Goal: Task Accomplishment & Management: Manage account settings

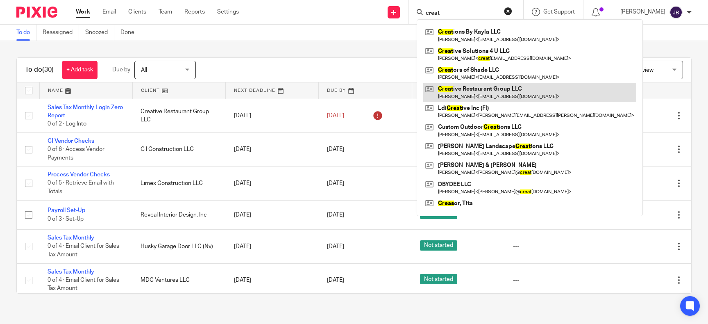
type input "creat"
click at [488, 97] on link at bounding box center [529, 92] width 213 height 19
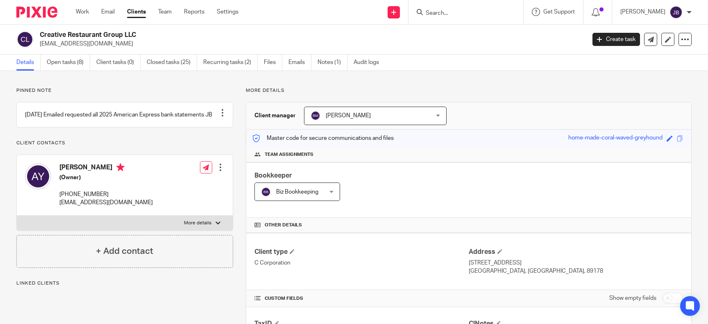
click at [667, 297] on input "checkbox" at bounding box center [672, 297] width 21 height 11
checkbox input "true"
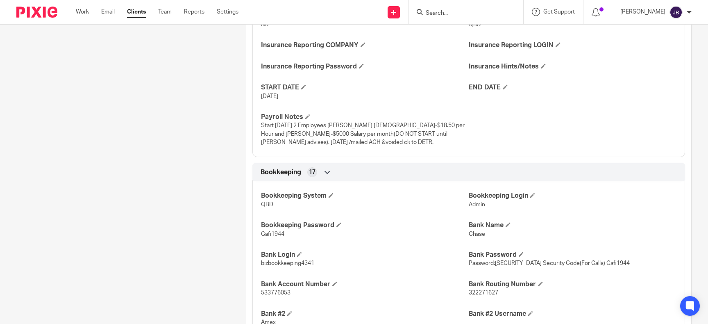
scroll to position [865, 0]
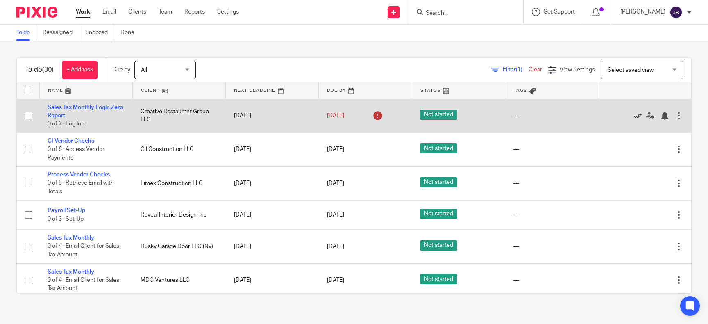
click at [639, 114] on icon at bounding box center [638, 115] width 8 height 8
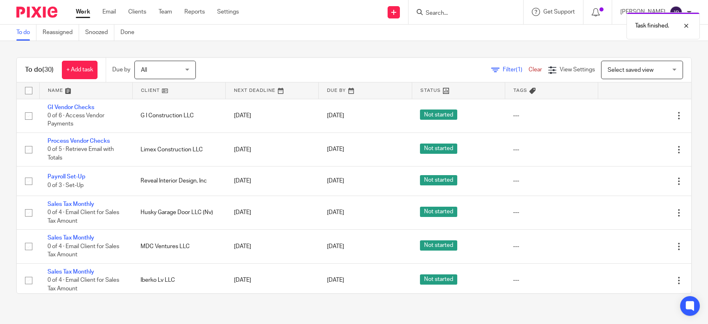
click at [639, 114] on icon at bounding box center [638, 115] width 8 height 8
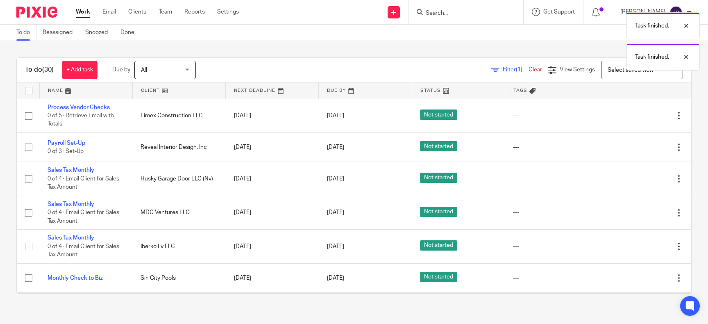
click at [639, 114] on icon at bounding box center [638, 115] width 8 height 8
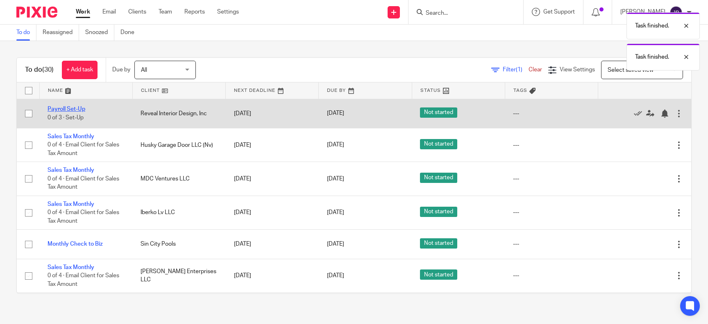
click at [81, 108] on link "Payroll Set-Up" at bounding box center [67, 109] width 38 height 6
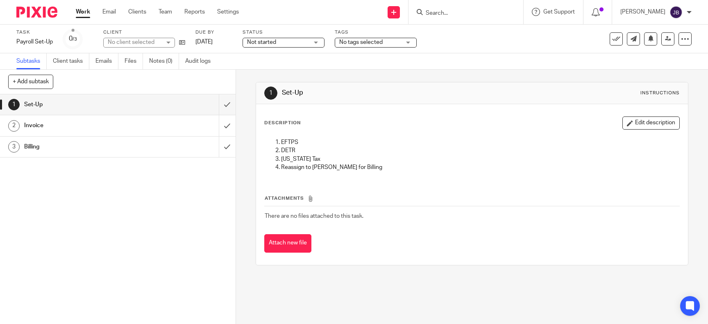
click at [209, 40] on link "[DATE]" at bounding box center [213, 42] width 37 height 9
click at [188, 211] on div "1 Set-Up 2 Invoice 3 Billing" at bounding box center [118, 208] width 236 height 229
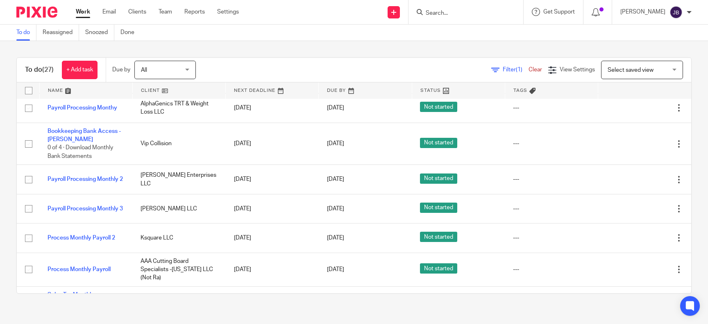
scroll to position [299, 0]
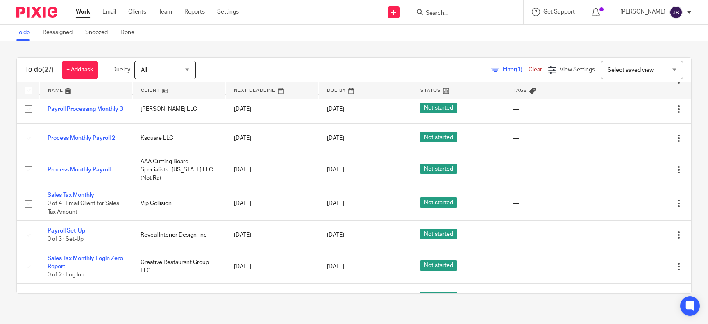
click at [459, 10] on input "Search" at bounding box center [462, 13] width 74 height 7
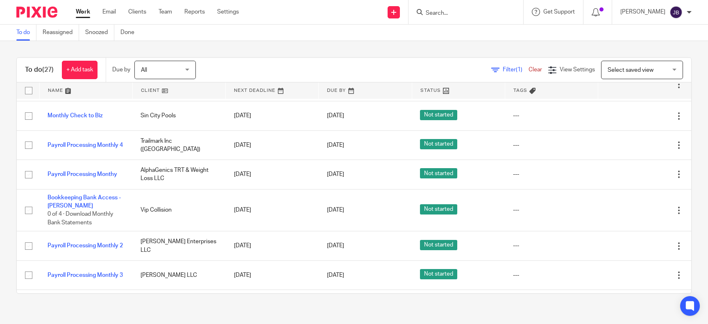
scroll to position [0, 0]
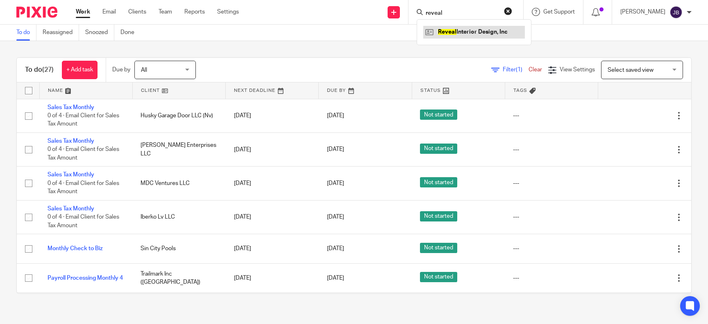
type input "reveal"
click at [497, 35] on link at bounding box center [474, 32] width 102 height 12
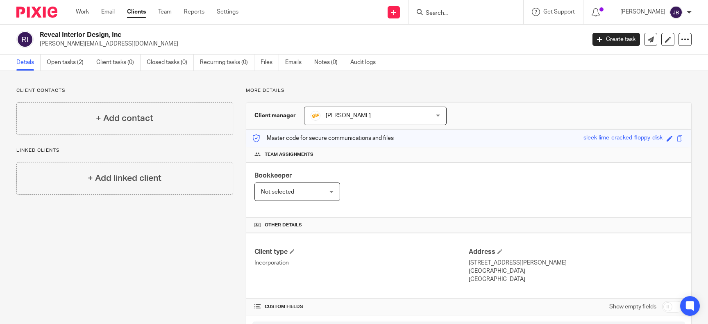
drag, startPoint x: 126, startPoint y: 45, endPoint x: 35, endPoint y: 54, distance: 90.9
click at [35, 55] on main "Reveal Interior Design, Inc kristie@revealinteriordesign.com Create task Export…" at bounding box center [354, 162] width 708 height 324
drag, startPoint x: 39, startPoint y: 45, endPoint x: 129, endPoint y: 50, distance: 90.7
click at [129, 50] on div "Reveal Interior Design, Inc kristie@revealinteriordesign.com Create task Export…" at bounding box center [354, 40] width 708 height 30
copy p "kristie@revealinteriordesign.com"
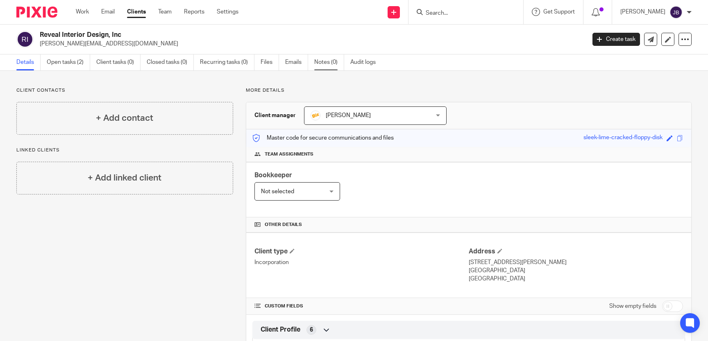
click at [324, 58] on link "Notes (0)" at bounding box center [329, 62] width 30 height 16
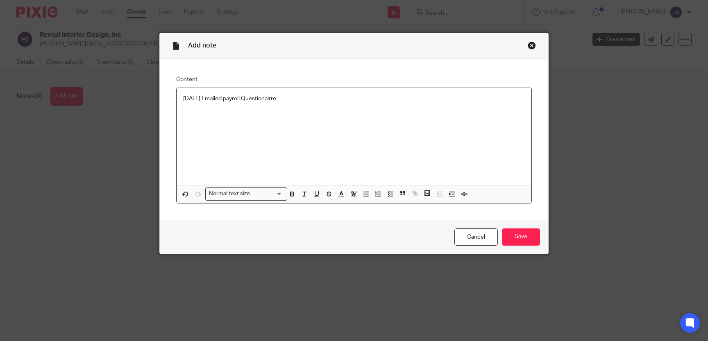
click at [267, 100] on p "[DATE] Emailed payroll Questionairre" at bounding box center [354, 99] width 342 height 8
click at [259, 100] on p "[DATE] Emailed payroll Questionairre" at bounding box center [354, 99] width 342 height 8
click at [297, 100] on p "[DATE] Emailed payroll questionairre" at bounding box center [354, 99] width 342 height 8
click at [526, 242] on input "Save" at bounding box center [521, 238] width 38 height 18
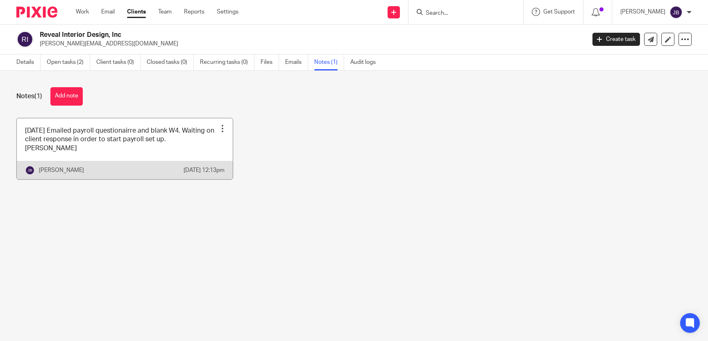
click at [221, 130] on div at bounding box center [222, 129] width 8 height 8
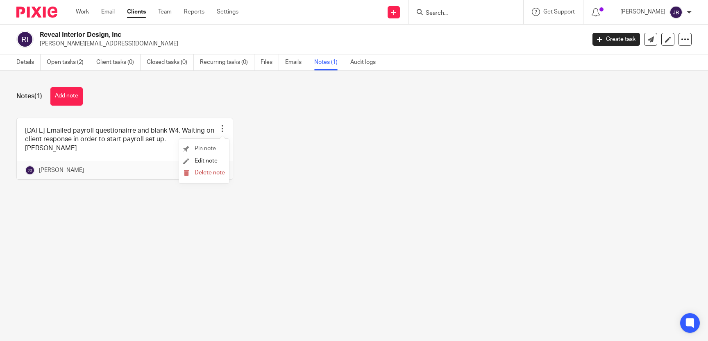
click at [218, 145] on li "Pin note" at bounding box center [204, 149] width 42 height 12
click at [209, 149] on span "Pin note" at bounding box center [205, 149] width 21 height 6
click at [350, 182] on div "[DATE] Emailed payroll questionairre and blank W4. Waiting on client response i…" at bounding box center [348, 155] width 688 height 74
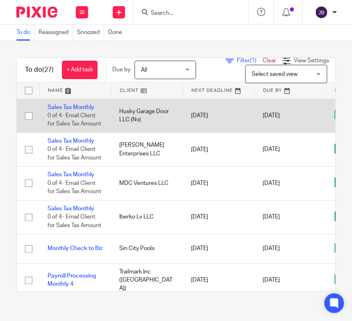
click at [68, 104] on td "Sales Tax Monthly 0 of 4 · Email Client for Sales Tax Amount" at bounding box center [75, 116] width 72 height 34
click at [66, 107] on link "Sales Tax Monthly" at bounding box center [71, 107] width 47 height 6
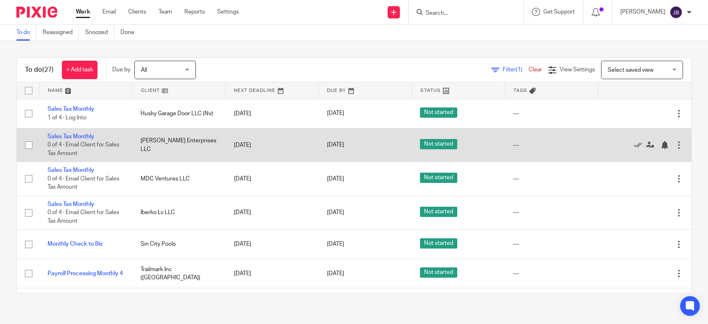
click at [105, 145] on span "0 of 4 · Email Client for Sales Tax Amount" at bounding box center [84, 149] width 72 height 14
click at [82, 135] on link "Sales Tax Monthly" at bounding box center [71, 137] width 47 height 6
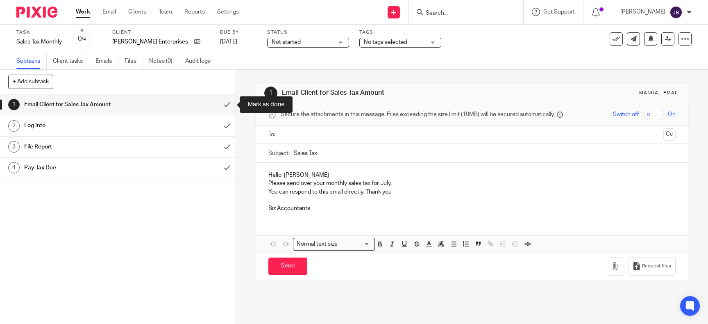
click at [225, 102] on input "submit" at bounding box center [118, 104] width 236 height 20
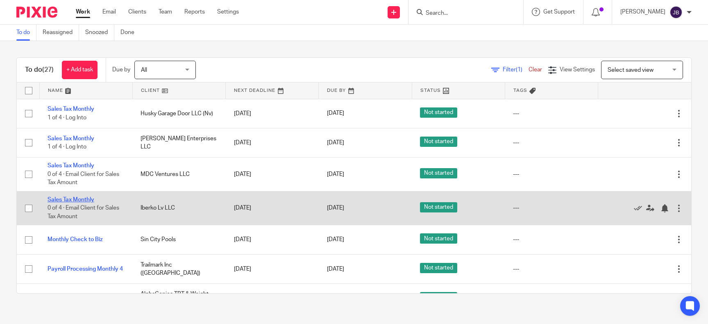
click at [65, 199] on link "Sales Tax Monthly" at bounding box center [71, 200] width 47 height 6
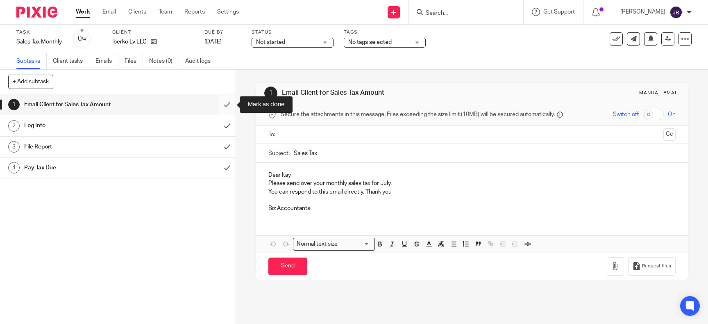
click at [231, 105] on input "submit" at bounding box center [118, 104] width 236 height 20
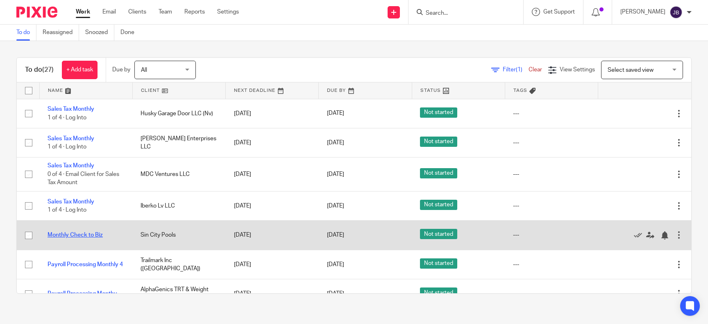
click at [89, 236] on link "Monthly Check to Biz" at bounding box center [75, 235] width 55 height 6
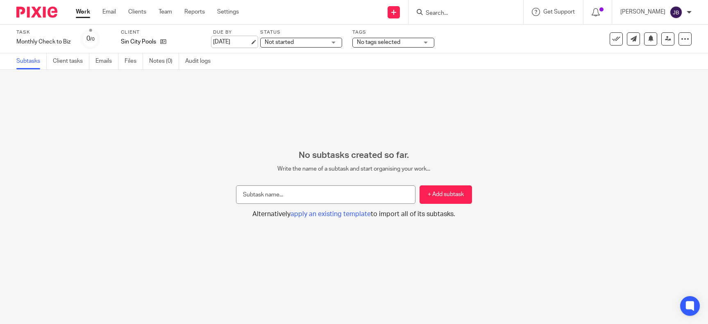
click at [223, 42] on link "[DATE]" at bounding box center [231, 42] width 37 height 9
click at [141, 167] on div "No subtasks created so far. Write the name of a subtask and start organising yo…" at bounding box center [354, 184] width 708 height 68
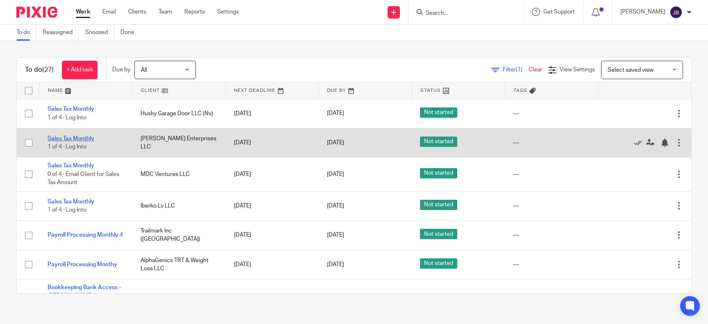
click at [65, 140] on link "Sales Tax Monthly" at bounding box center [71, 139] width 47 height 6
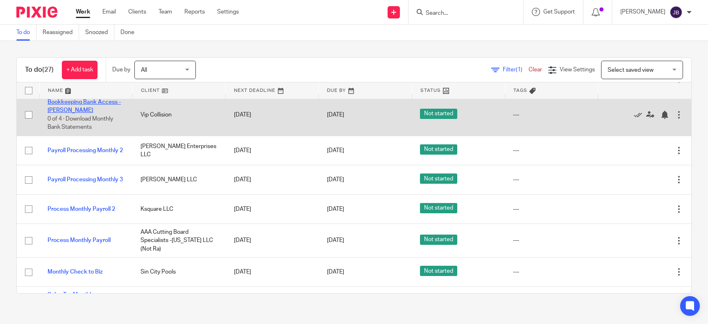
scroll to position [232, 0]
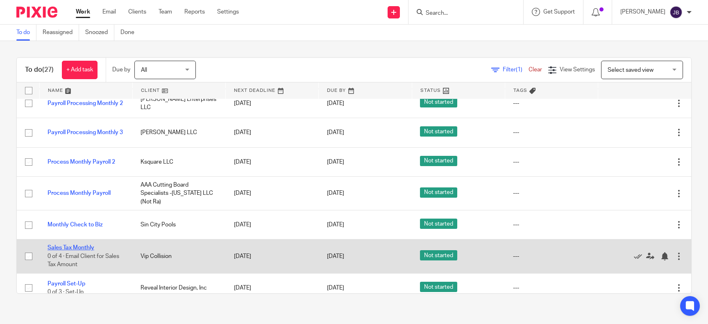
click at [86, 247] on link "Sales Tax Monthly" at bounding box center [71, 248] width 47 height 6
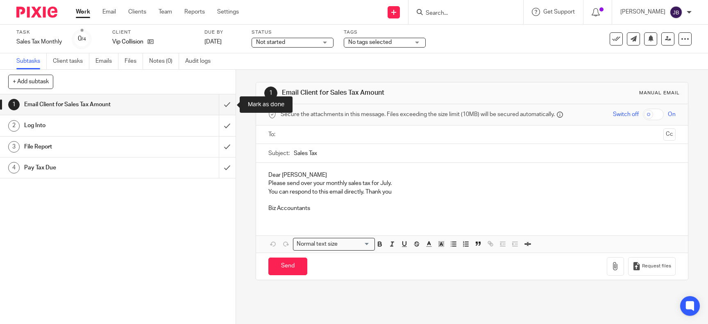
click at [231, 109] on input "submit" at bounding box center [118, 104] width 236 height 20
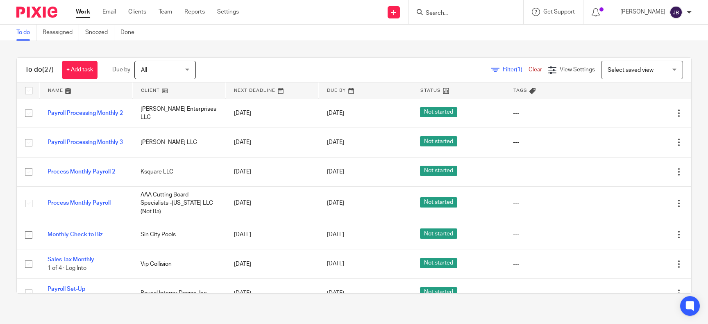
scroll to position [232, 0]
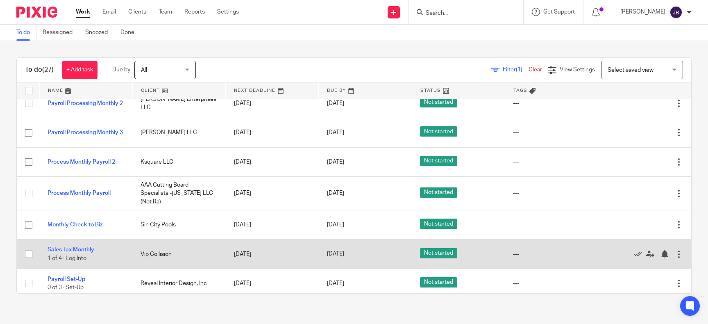
click at [60, 251] on link "Sales Tax Monthly" at bounding box center [71, 250] width 47 height 6
